Goal: Information Seeking & Learning: Learn about a topic

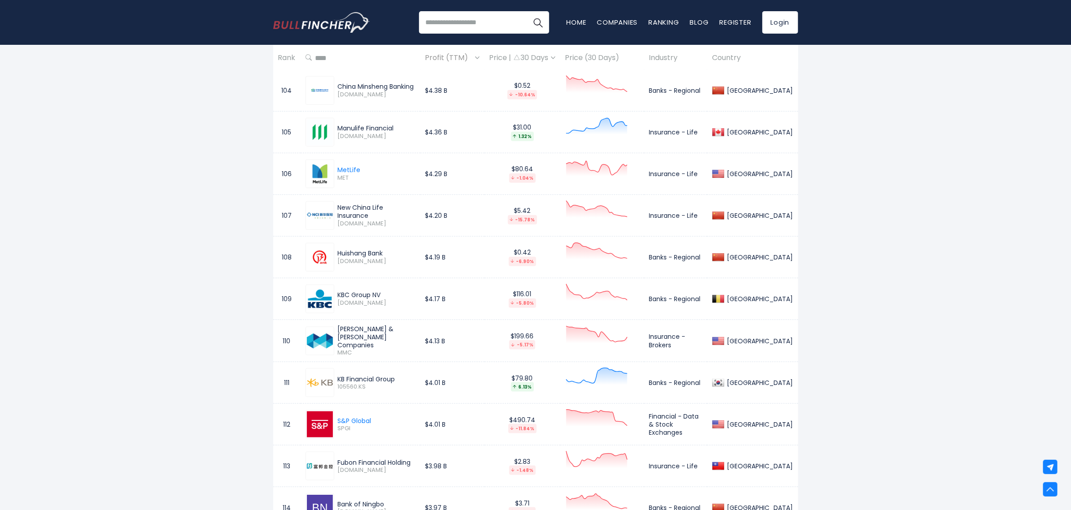
scroll to position [4742, 0]
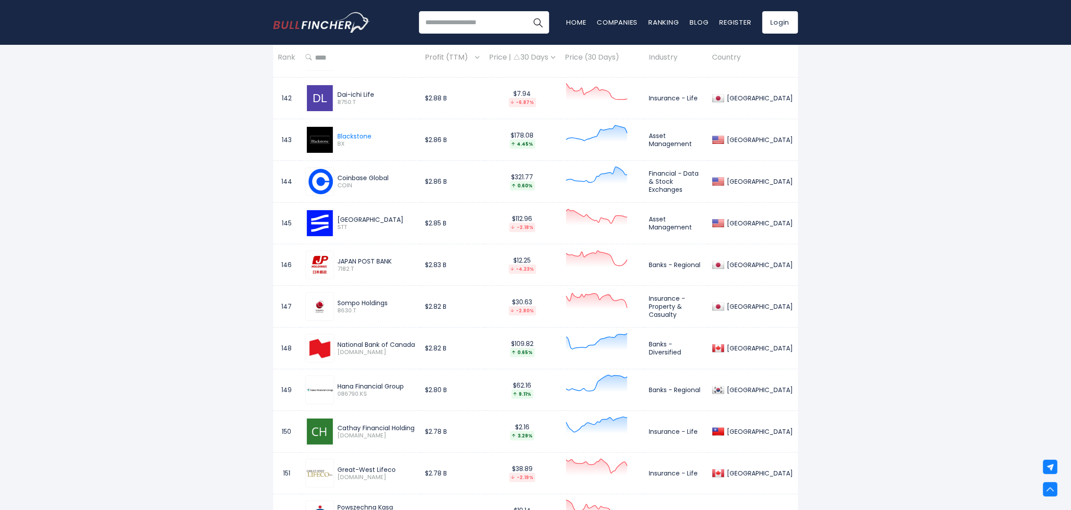
scroll to position [6427, 0]
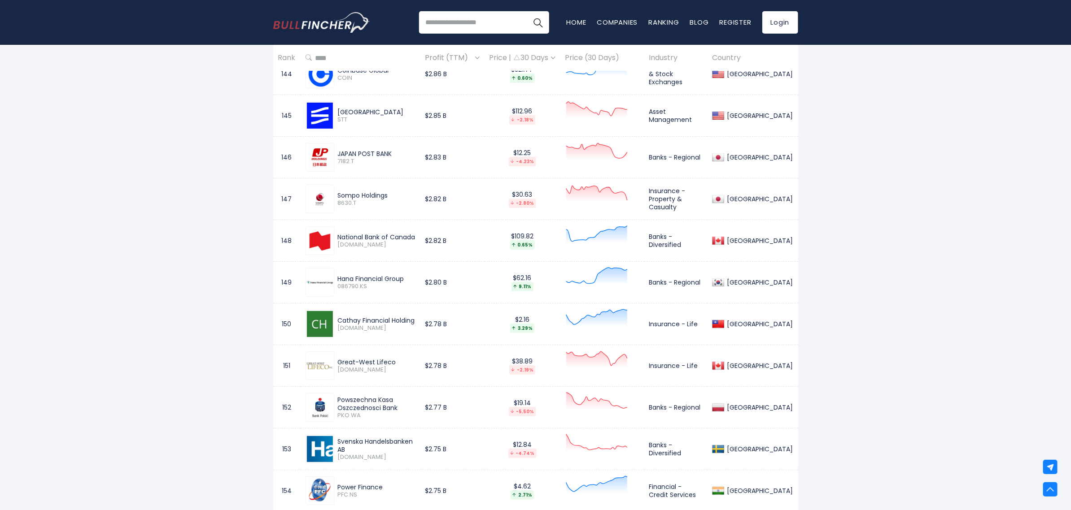
click at [433, 134] on td "$2.85 B" at bounding box center [452, 116] width 64 height 42
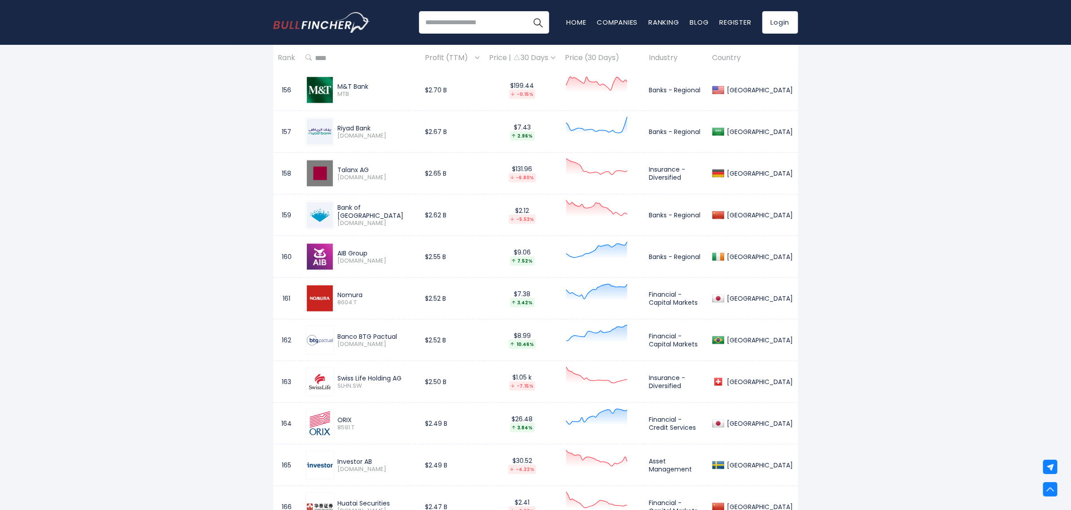
scroll to position [6912, 0]
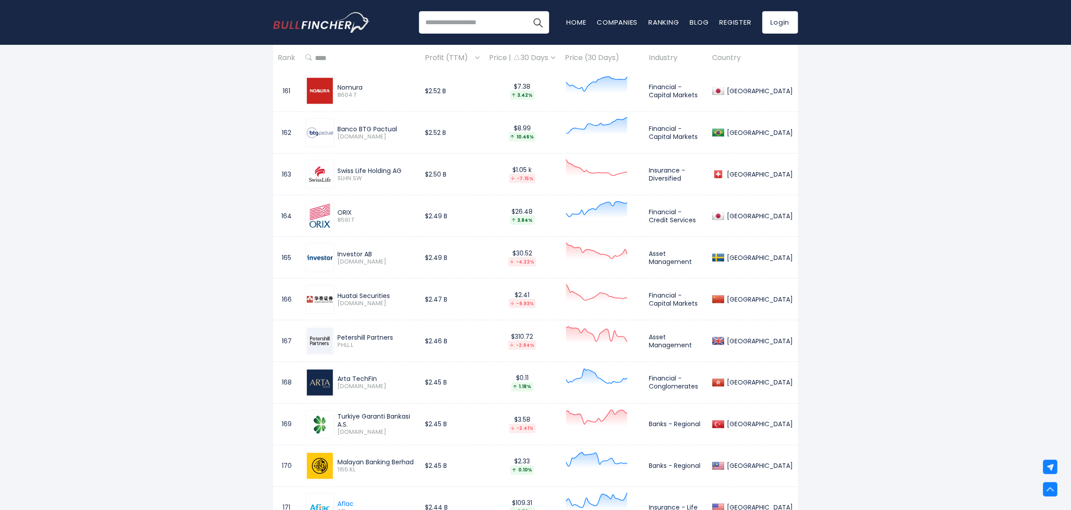
drag, startPoint x: 337, startPoint y: 313, endPoint x: 396, endPoint y: 312, distance: 58.8
drag, startPoint x: 396, startPoint y: 312, endPoint x: 878, endPoint y: 258, distance: 485.2
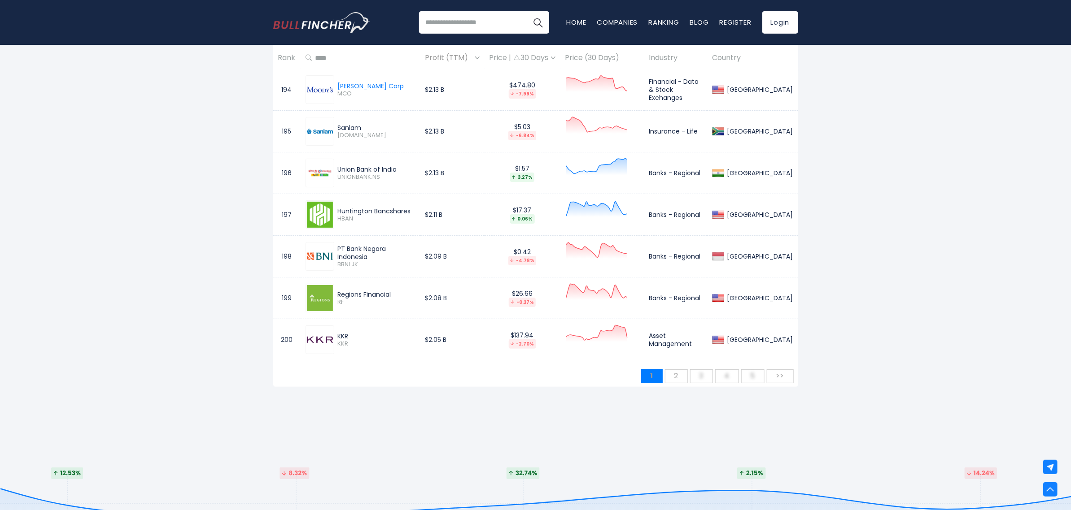
scroll to position [8499, 0]
click at [678, 383] on span "2" at bounding box center [676, 375] width 13 height 15
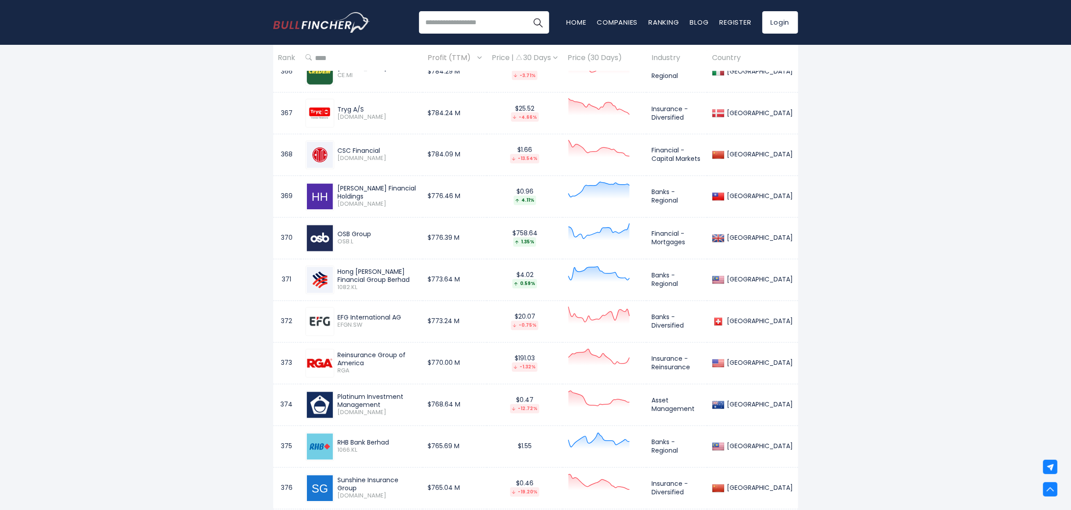
scroll to position [7356, 0]
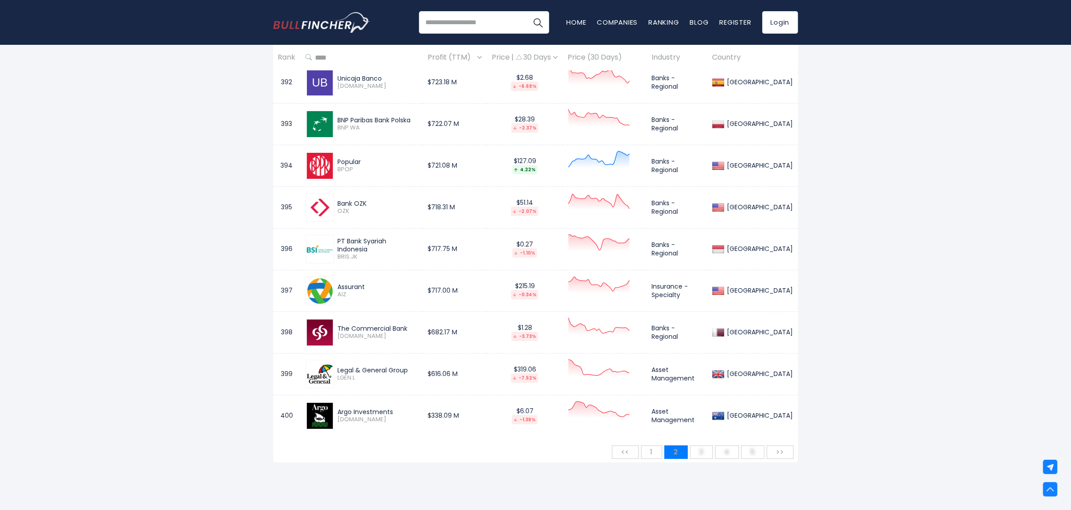
scroll to position [8430, 0]
click at [699, 459] on span "3" at bounding box center [701, 452] width 13 height 15
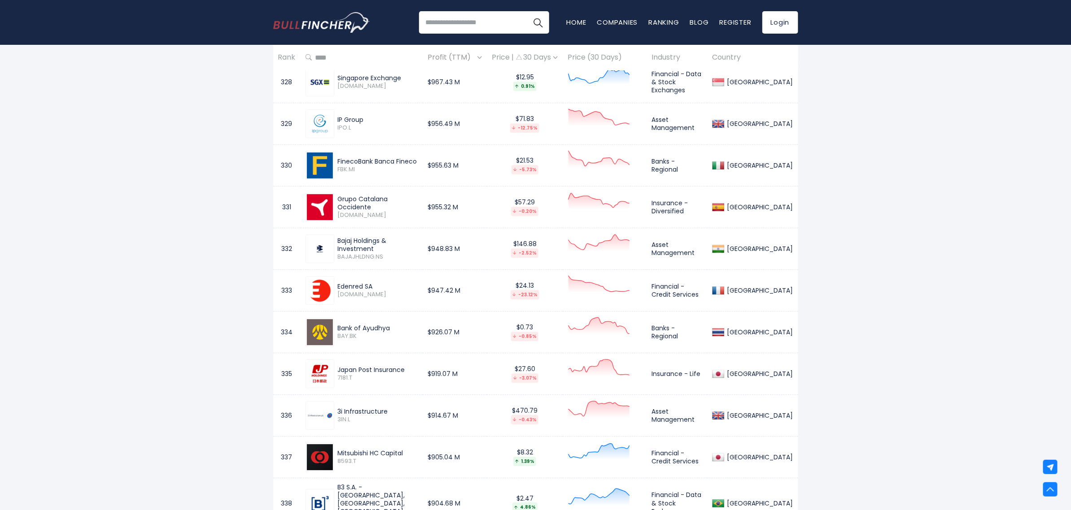
scroll to position [5750, 0]
drag, startPoint x: 373, startPoint y: 262, endPoint x: 333, endPoint y: 255, distance: 40.0
click at [334, 255] on div "Bajaj Holdings & Investment BAJAJHLDNG.NS" at bounding box center [376, 249] width 84 height 24
copy div "Bajaj Holdings & Investment"
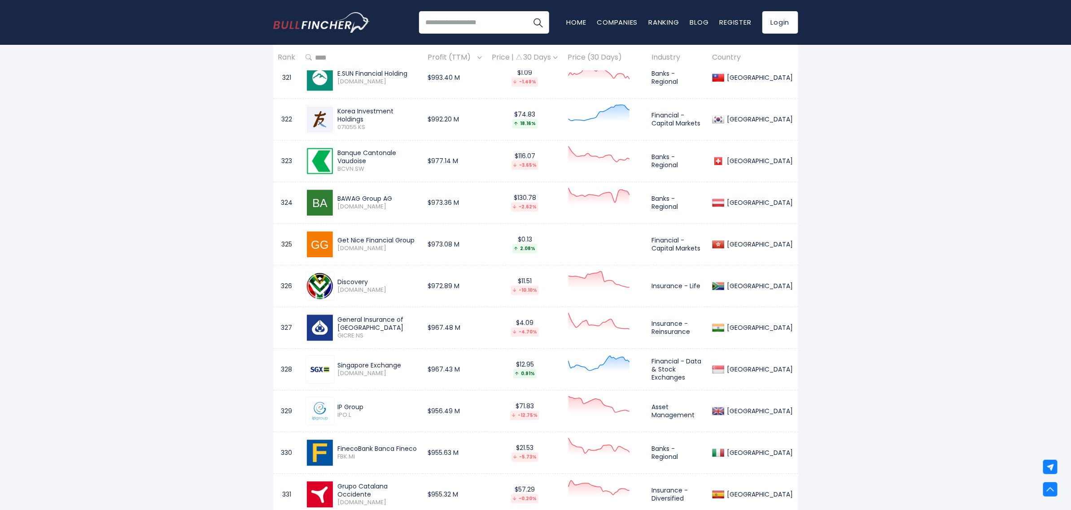
scroll to position [5463, 0]
click at [318, 258] on img at bounding box center [320, 245] width 26 height 26
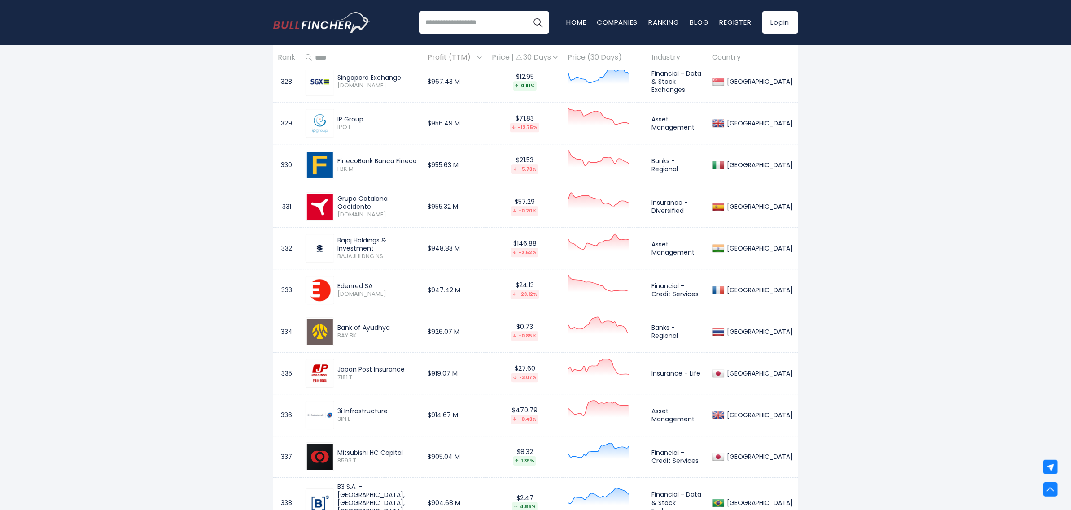
scroll to position [5751, 0]
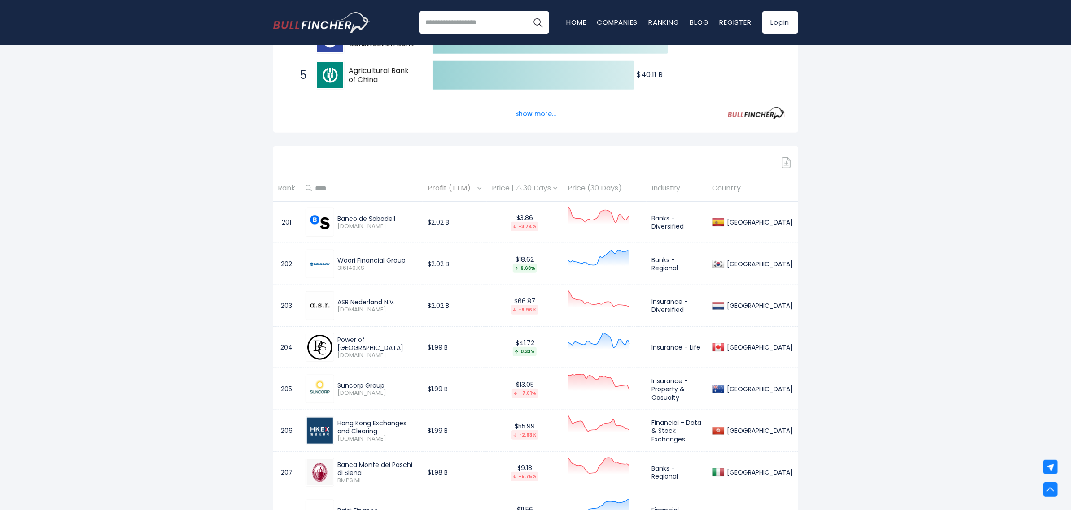
scroll to position [311, 0]
